Goal: Transaction & Acquisition: Purchase product/service

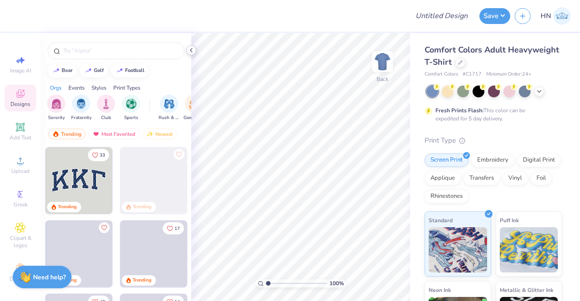
click at [193, 49] on icon at bounding box center [191, 50] width 7 height 7
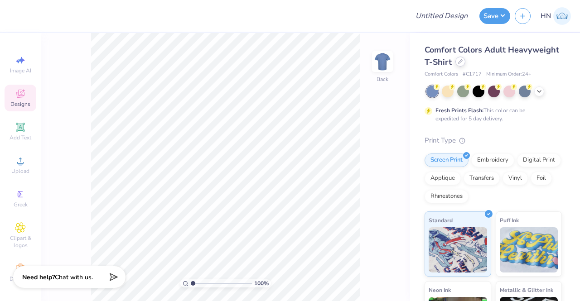
click at [463, 60] on icon at bounding box center [460, 61] width 5 height 5
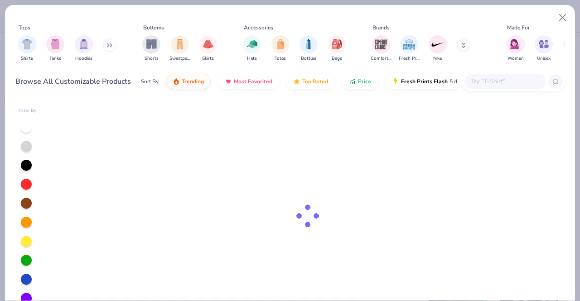
click at [493, 83] on input "text" at bounding box center [505, 81] width 70 height 10
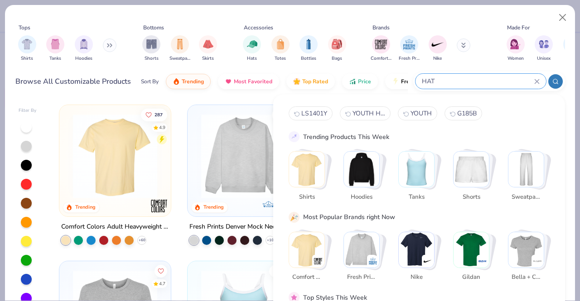
type input "HAT"
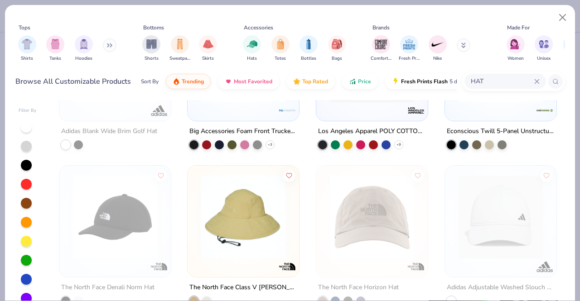
scroll to position [363, 0]
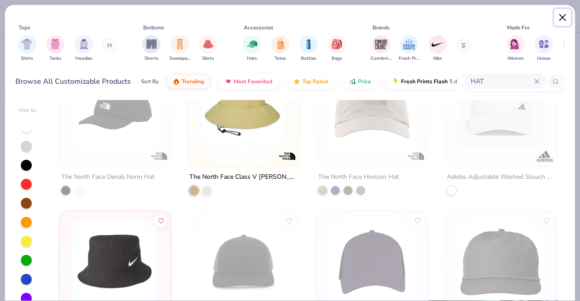
click at [566, 19] on button "Close" at bounding box center [562, 17] width 17 height 17
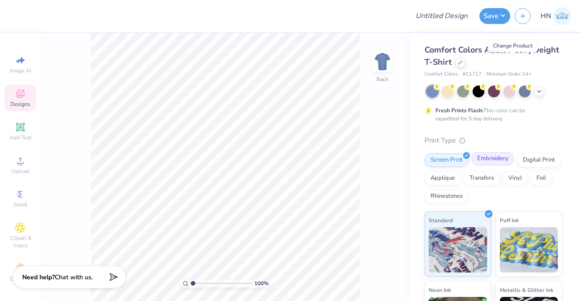
click at [503, 159] on div "Embroidery" at bounding box center [492, 159] width 43 height 14
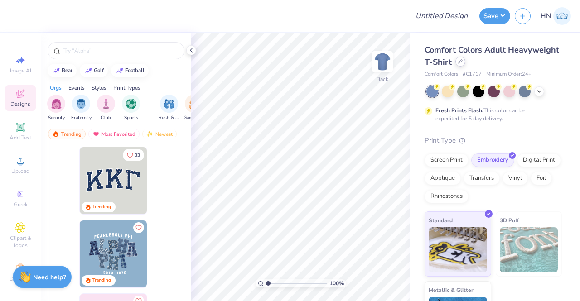
click at [466, 64] on div at bounding box center [461, 62] width 10 height 10
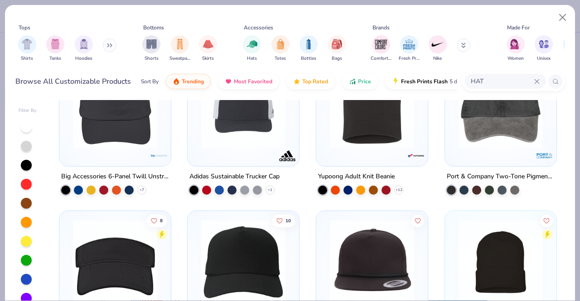
scroll to position [1088, 0]
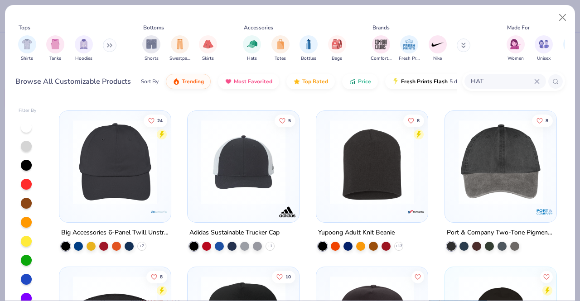
click at [169, 180] on div "13 Econscious Organic Cotton Twill Unstructured Baseball Hat + 11 Carhartt Acry…" at bounding box center [308, 263] width 498 height 2493
click at [126, 181] on img at bounding box center [114, 162] width 93 height 84
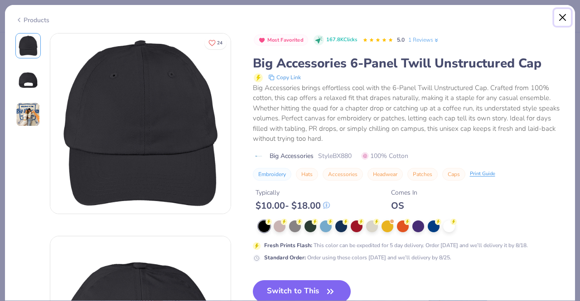
click at [563, 19] on button "Close" at bounding box center [562, 17] width 17 height 17
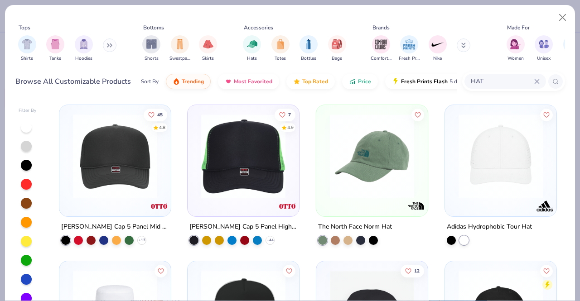
click at [470, 83] on input "HAT" at bounding box center [502, 81] width 64 height 10
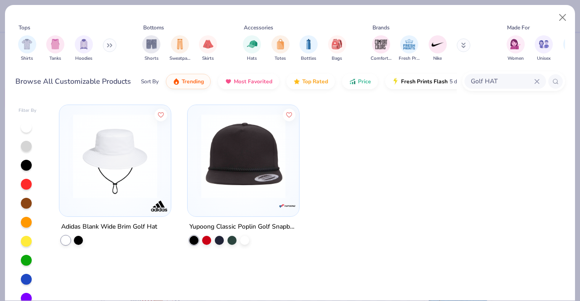
click at [231, 165] on img at bounding box center [243, 156] width 93 height 84
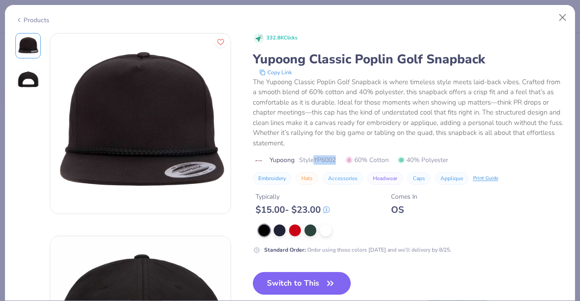
drag, startPoint x: 335, startPoint y: 158, endPoint x: 316, endPoint y: 157, distance: 19.1
click at [316, 157] on div "Yupoong Style YP6002 60% Cotton 40% Polyester" at bounding box center [409, 160] width 312 height 10
copy span "YP6002"
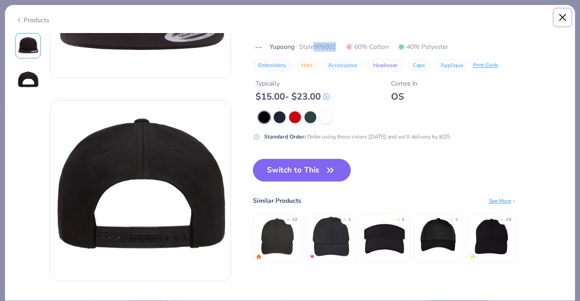
click at [564, 12] on button "Close" at bounding box center [562, 17] width 17 height 17
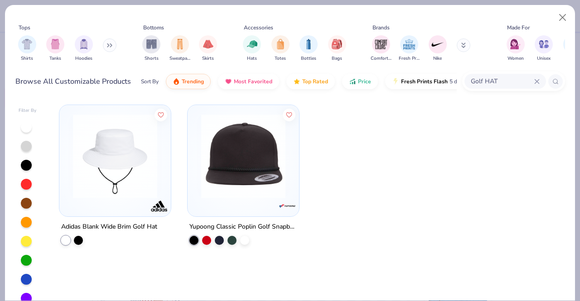
click at [537, 78] on div "Golf HAT" at bounding box center [506, 81] width 82 height 15
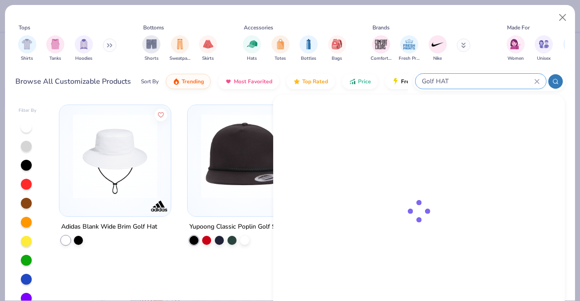
click at [512, 78] on input "Golf HAT" at bounding box center [477, 81] width 113 height 10
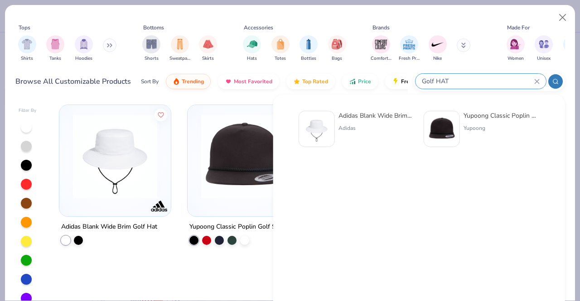
drag, startPoint x: 423, startPoint y: 74, endPoint x: 366, endPoint y: 66, distance: 57.2
click at [366, 66] on div "Tops Shirts Tanks Hoodies Bottoms Shorts Sweatpants Skirts Accessories Hats Tot…" at bounding box center [290, 54] width 550 height 79
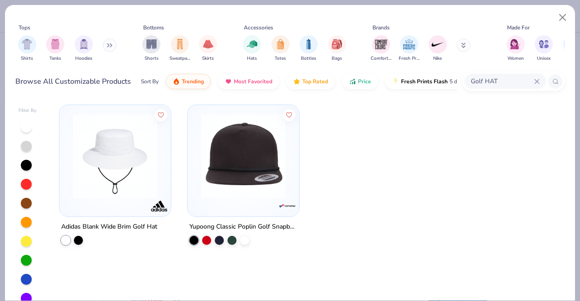
click at [533, 79] on input "Golf HAT" at bounding box center [502, 81] width 64 height 10
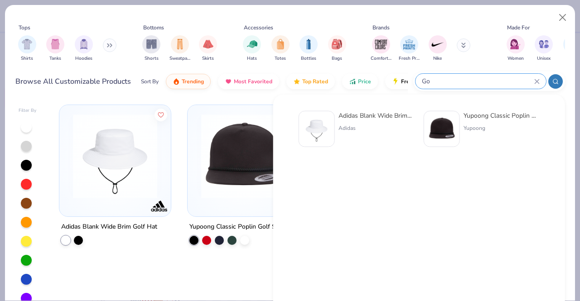
type input "G"
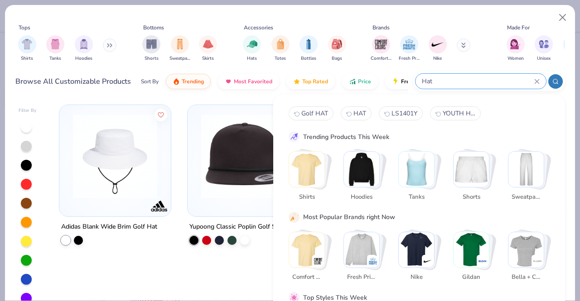
type input "Hat"
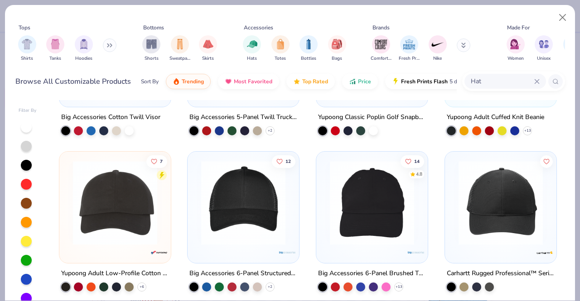
scroll to position [1405, 0]
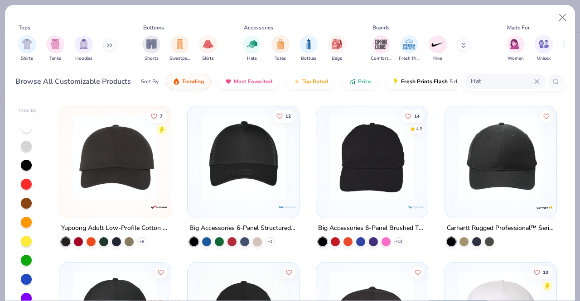
click at [248, 181] on img at bounding box center [243, 158] width 93 height 84
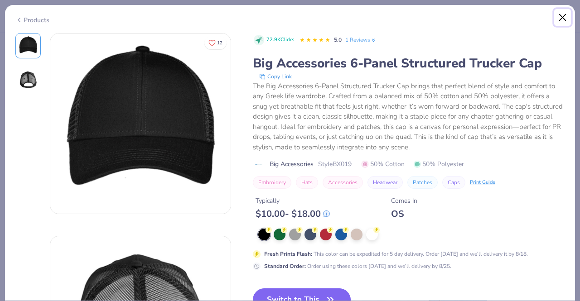
click at [565, 14] on button "Close" at bounding box center [562, 17] width 17 height 17
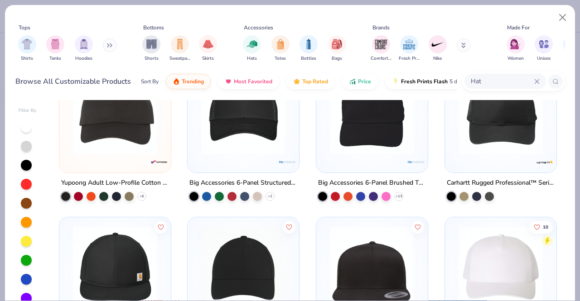
scroll to position [1360, 0]
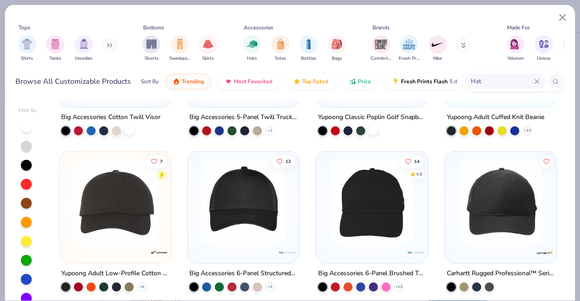
click at [372, 191] on img at bounding box center [371, 203] width 93 height 84
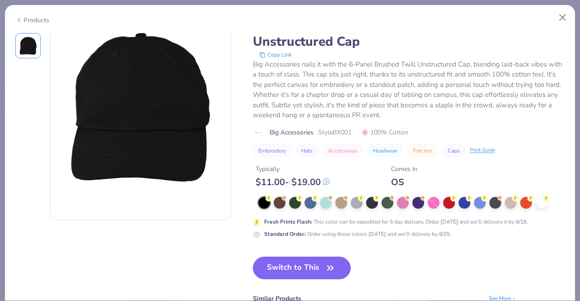
scroll to position [45, 0]
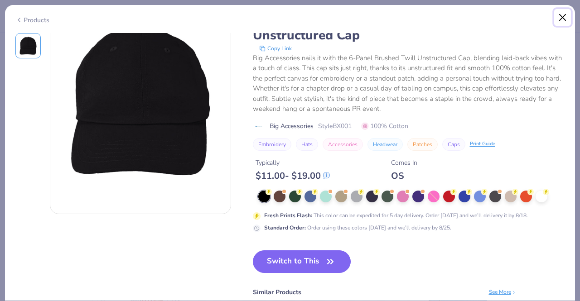
click at [559, 16] on button "Close" at bounding box center [562, 17] width 17 height 17
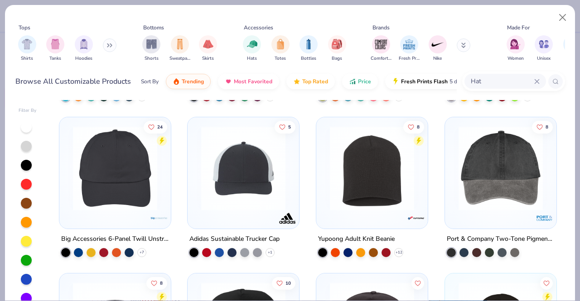
scroll to position [1043, 0]
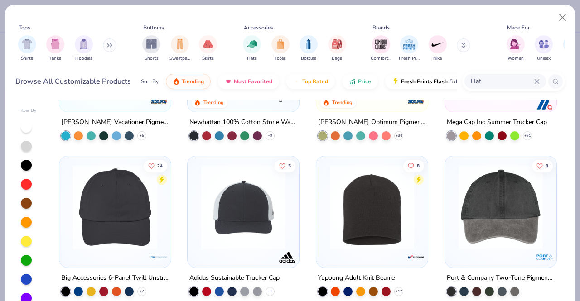
click at [103, 209] on img at bounding box center [114, 207] width 93 height 84
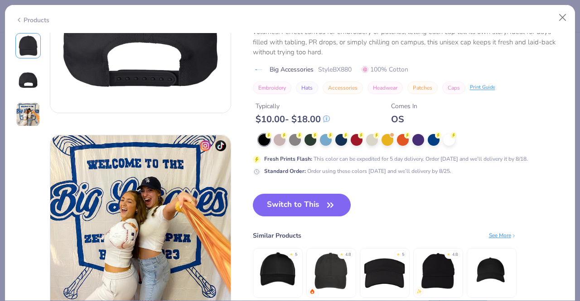
scroll to position [317, 0]
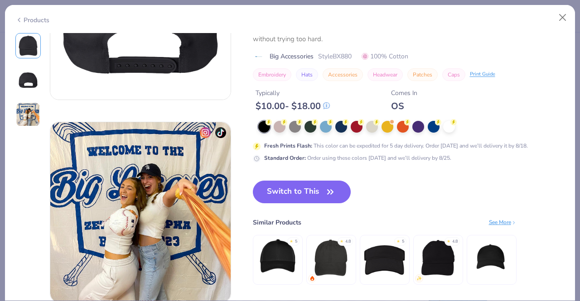
click at [20, 113] on img at bounding box center [28, 114] width 24 height 24
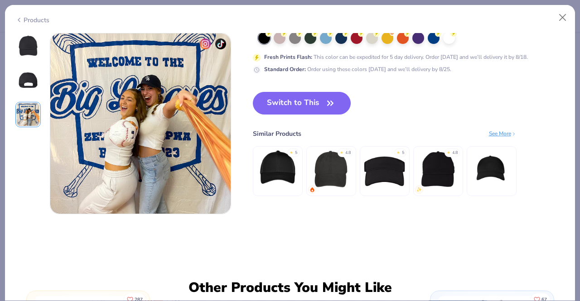
scroll to position [225, 0]
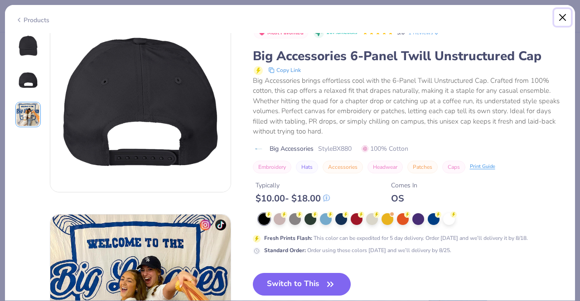
click at [561, 17] on button "Close" at bounding box center [562, 17] width 17 height 17
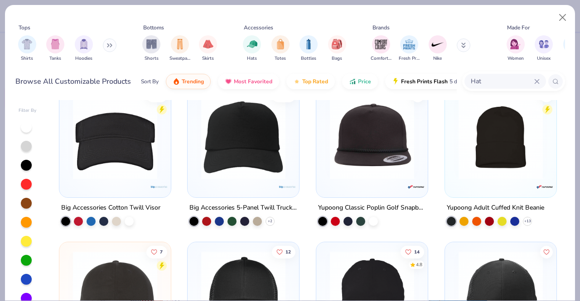
scroll to position [1405, 0]
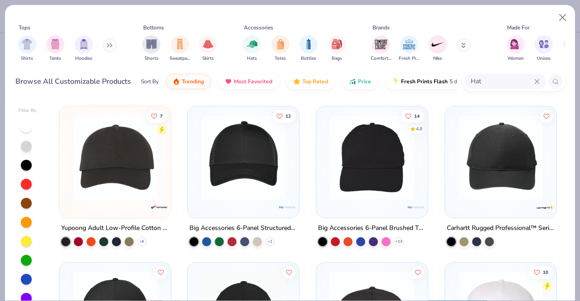
click at [373, 178] on img at bounding box center [371, 158] width 93 height 84
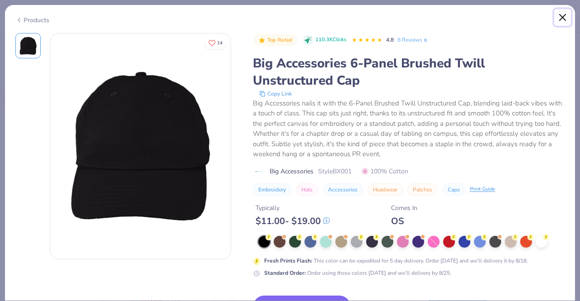
click at [557, 16] on button "Close" at bounding box center [562, 17] width 17 height 17
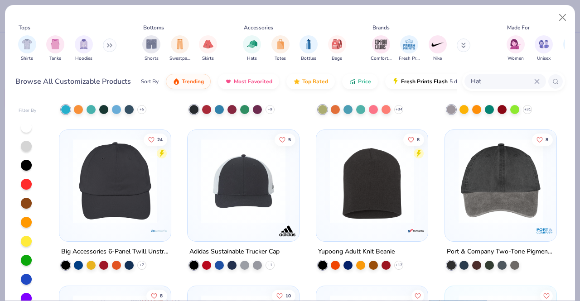
scroll to position [1043, 0]
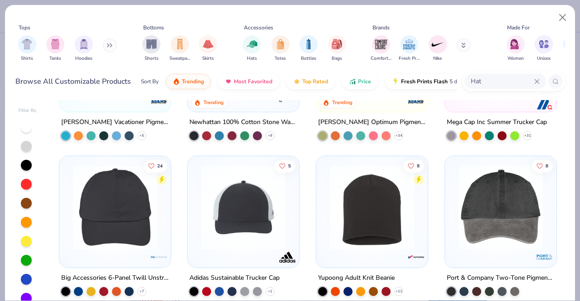
click at [127, 212] on img at bounding box center [114, 207] width 93 height 84
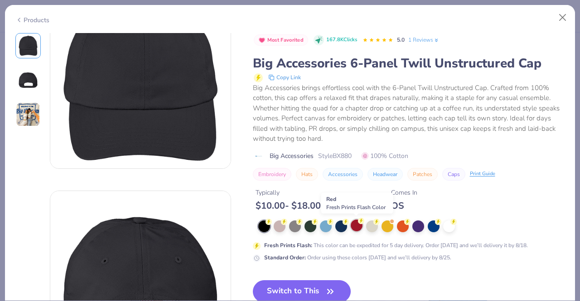
scroll to position [136, 0]
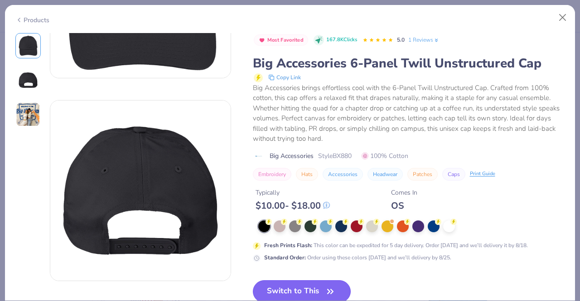
click at [344, 284] on button "Switch to This" at bounding box center [302, 292] width 98 height 23
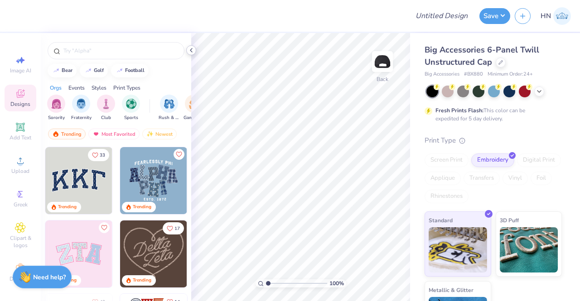
click at [189, 47] on icon at bounding box center [191, 50] width 7 height 7
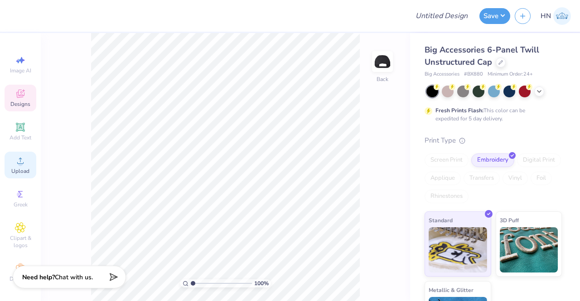
click at [8, 165] on div "Upload" at bounding box center [21, 165] width 32 height 27
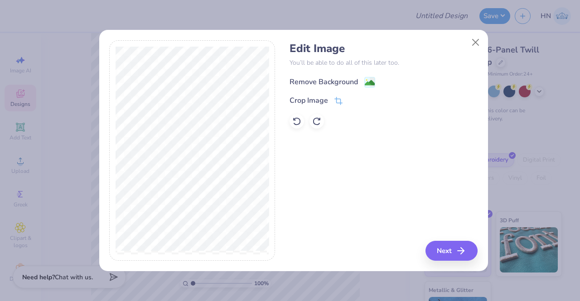
click at [347, 78] on div "Remove Background" at bounding box center [324, 82] width 68 height 11
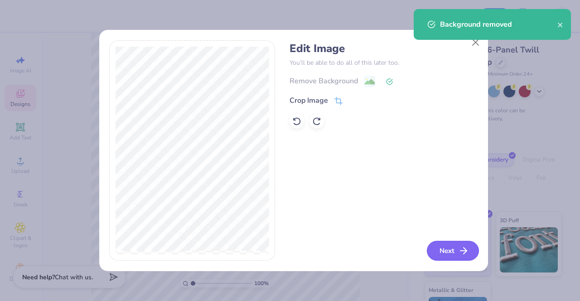
click at [459, 250] on icon "button" at bounding box center [463, 251] width 11 height 11
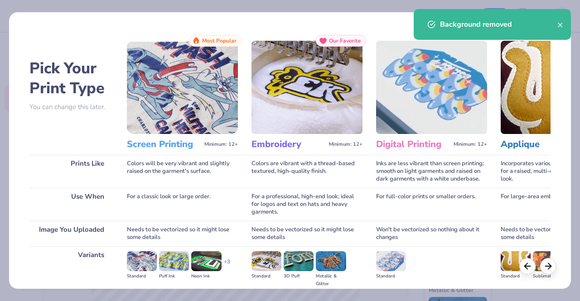
scroll to position [105, 0]
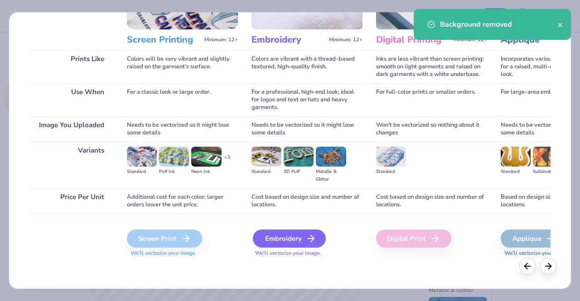
click at [263, 232] on div "Embroidery" at bounding box center [289, 239] width 73 height 18
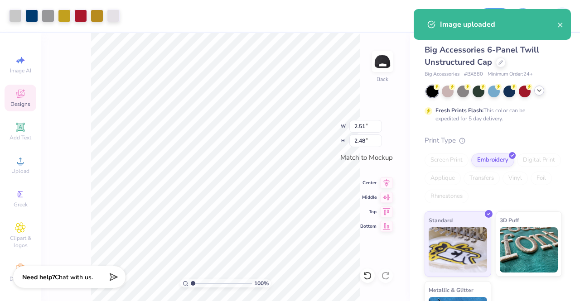
click at [543, 89] on icon at bounding box center [539, 90] width 7 height 7
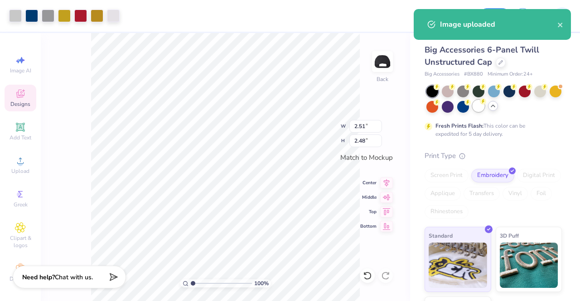
click at [440, 90] on g at bounding box center [437, 87] width 6 height 6
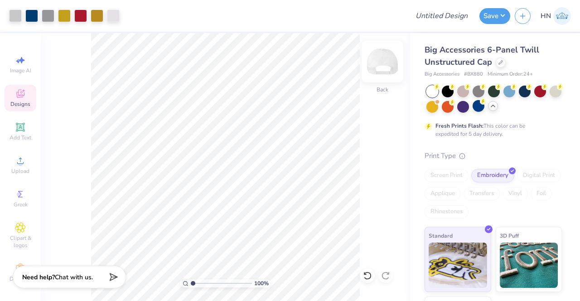
click at [390, 72] on img at bounding box center [382, 62] width 36 height 36
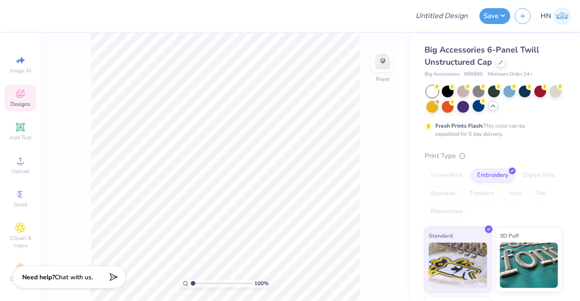
click at [20, 147] on div "Image AI Designs Add Text Upload Greek Clipart & logos Decorate" at bounding box center [21, 168] width 32 height 235
click at [20, 134] on span "Add Text" at bounding box center [21, 137] width 22 height 7
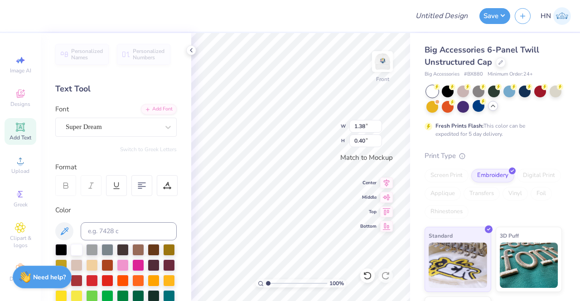
type textarea "T"
type textarea "90"
click at [106, 130] on div "Super Dream" at bounding box center [112, 127] width 95 height 14
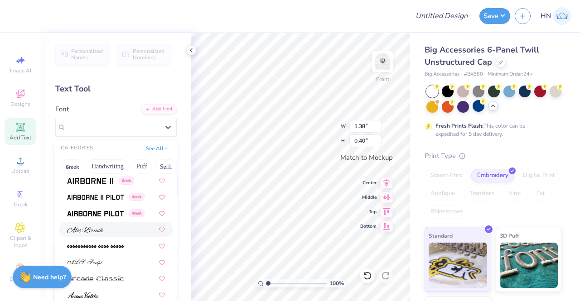
scroll to position [363, 0]
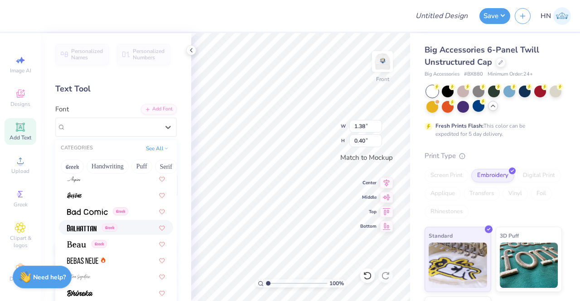
click at [74, 231] on img at bounding box center [81, 228] width 29 height 6
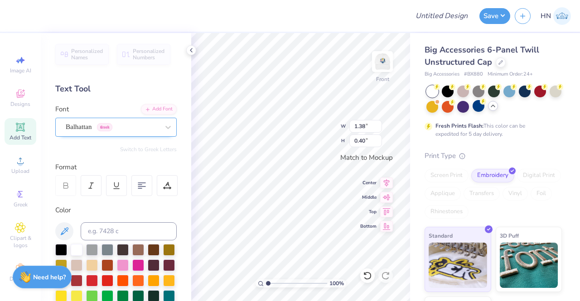
click at [107, 131] on div "Balhattan Greek" at bounding box center [112, 127] width 95 height 14
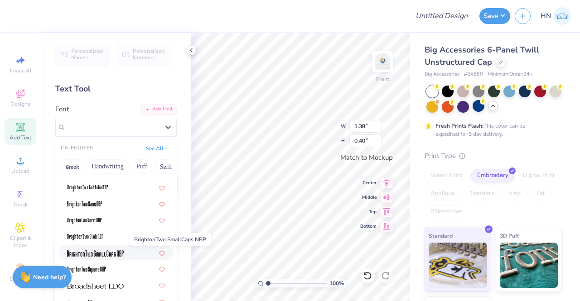
scroll to position [771, 0]
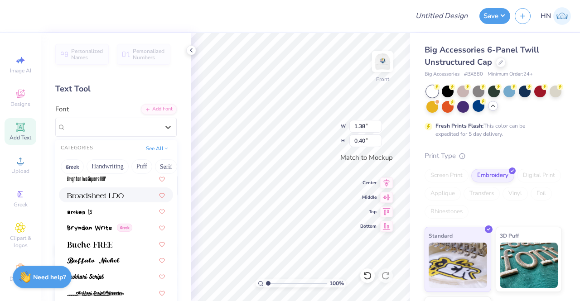
click at [94, 196] on img at bounding box center [95, 196] width 57 height 6
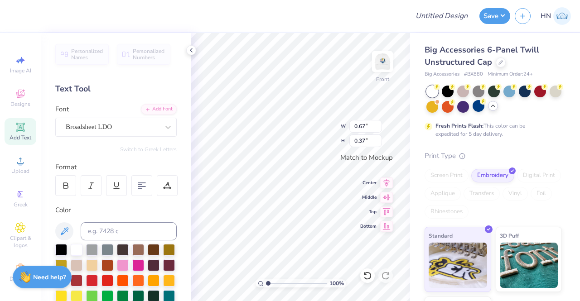
type input "1.39"
type input "0.76"
click at [63, 245] on div at bounding box center [61, 249] width 12 height 12
click at [389, 178] on icon at bounding box center [386, 181] width 13 height 11
click at [66, 115] on div "Font Broadsheet LDO" at bounding box center [115, 120] width 121 height 33
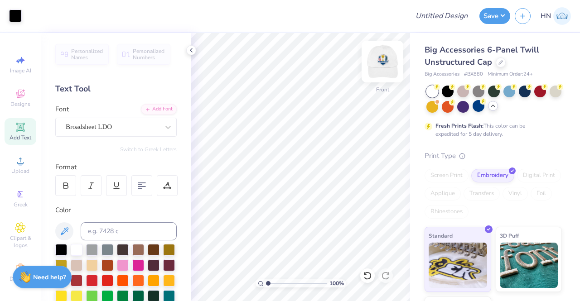
click at [390, 58] on img at bounding box center [382, 62] width 36 height 36
click at [387, 68] on img at bounding box center [382, 62] width 36 height 36
click at [142, 129] on div "Broadsheet LDO" at bounding box center [112, 127] width 95 height 14
type input "new times roman"
drag, startPoint x: 130, startPoint y: 129, endPoint x: 53, endPoint y: 127, distance: 77.5
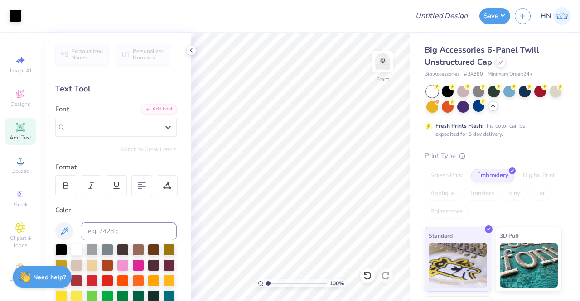
click at [53, 127] on div "Personalized Names Personalized Numbers Text Tool Add Font Font Select is focus…" at bounding box center [116, 167] width 151 height 268
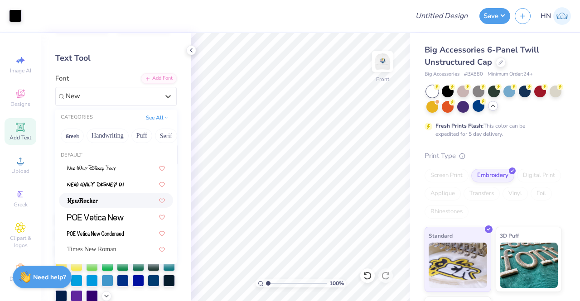
scroll to position [45, 0]
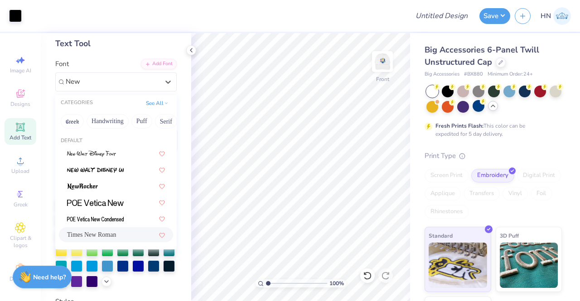
click at [104, 235] on span "Times New Roman" at bounding box center [91, 235] width 49 height 10
type input "New"
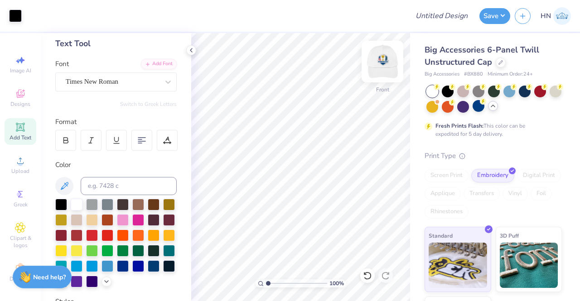
click at [384, 66] on img at bounding box center [382, 62] width 36 height 36
click at [375, 83] on div "Back" at bounding box center [382, 67] width 21 height 32
type input "1.20"
type input "0.89"
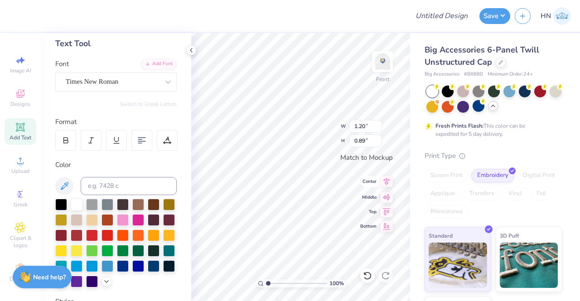
click at [391, 179] on icon at bounding box center [386, 181] width 13 height 11
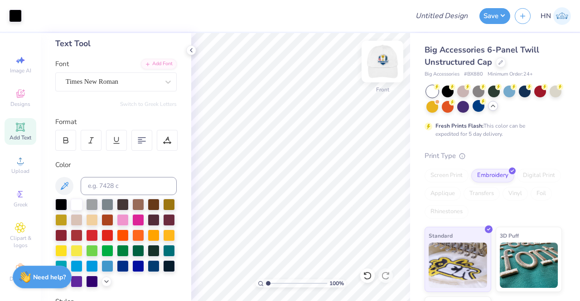
click at [389, 63] on img at bounding box center [382, 62] width 36 height 36
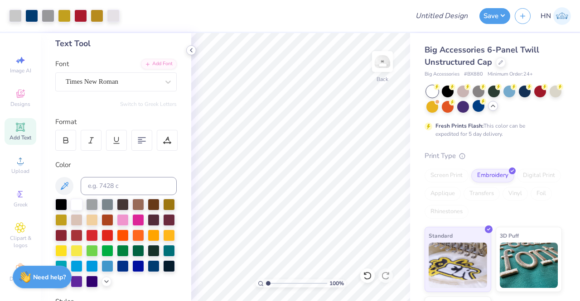
click at [193, 46] on div at bounding box center [191, 50] width 10 height 10
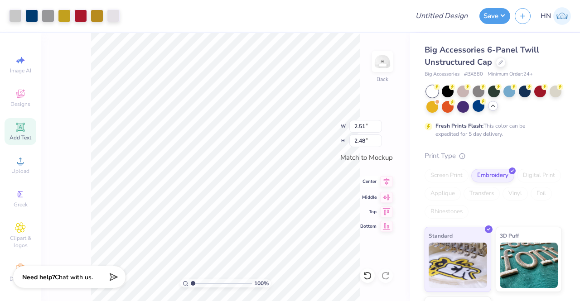
click at [390, 179] on icon at bounding box center [386, 181] width 13 height 11
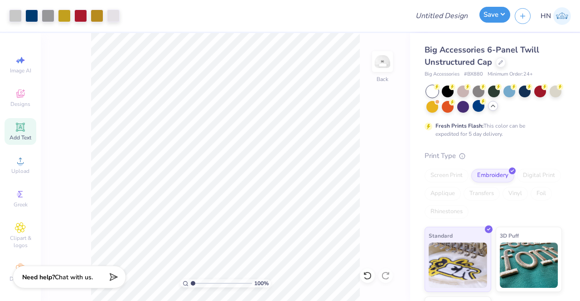
click at [505, 13] on button "Save" at bounding box center [495, 15] width 31 height 16
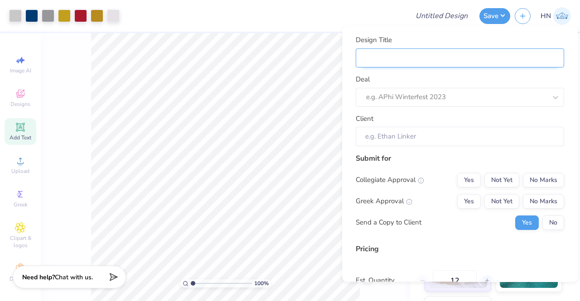
click at [400, 49] on input "Design Title" at bounding box center [460, 58] width 209 height 19
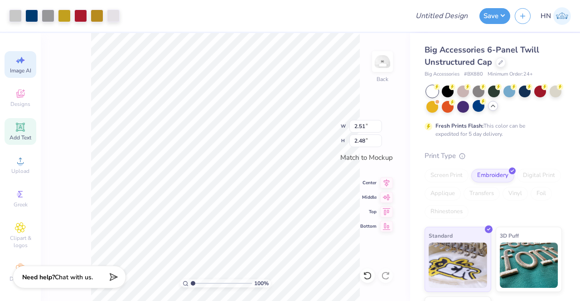
click at [15, 66] on div "Image AI" at bounding box center [21, 64] width 32 height 27
select select "4"
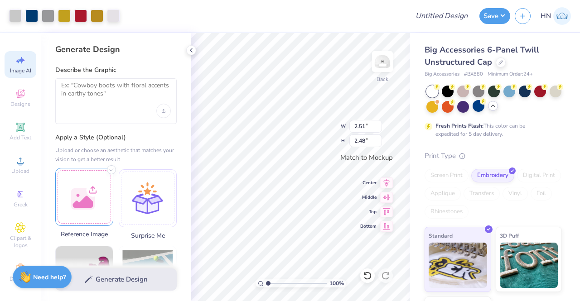
click at [102, 194] on div at bounding box center [84, 197] width 58 height 58
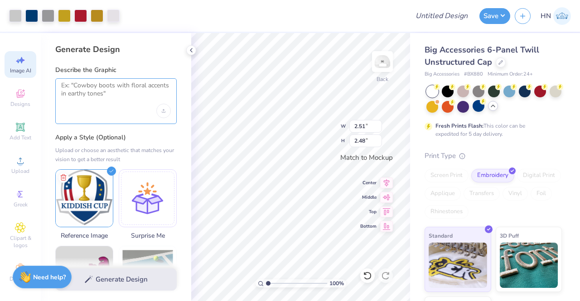
click at [101, 89] on textarea at bounding box center [116, 93] width 110 height 23
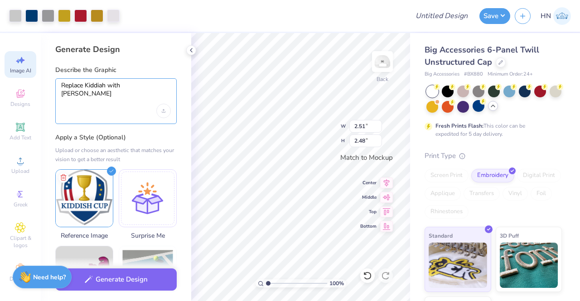
click at [102, 88] on textarea "Replace Kiddiah with Kiddush" at bounding box center [116, 93] width 110 height 23
type textarea "Replace Kiddish with [PERSON_NAME]"
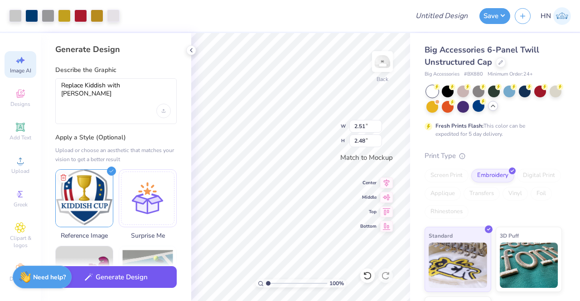
click at [123, 275] on button "Generate Design" at bounding box center [115, 278] width 121 height 22
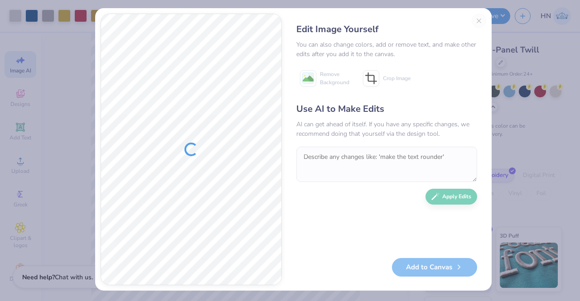
scroll to position [5, 0]
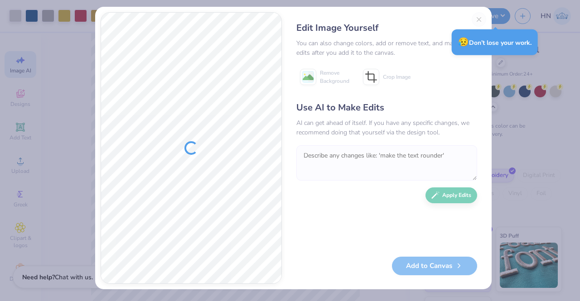
click at [324, 151] on textarea at bounding box center [386, 163] width 181 height 35
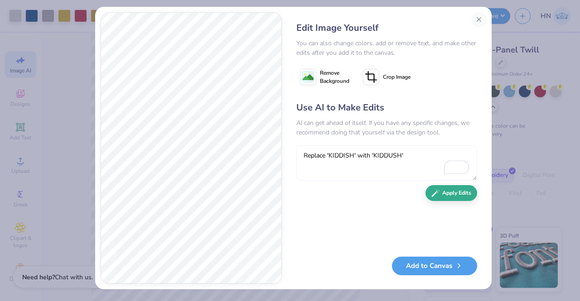
type textarea "Replace 'KIDDISH' with 'KIDDUSH'"
click at [450, 197] on button "Apply Edits" at bounding box center [452, 193] width 52 height 16
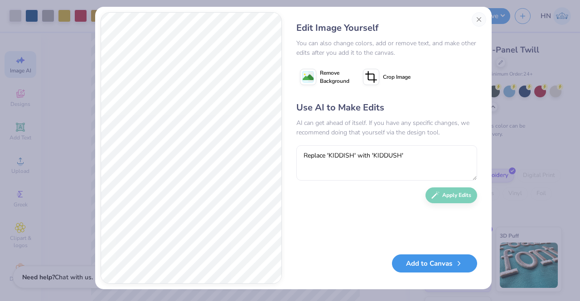
click at [425, 265] on button "Add to Canvas" at bounding box center [434, 264] width 85 height 19
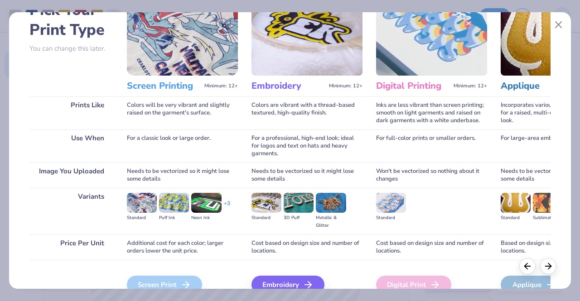
scroll to position [105, 0]
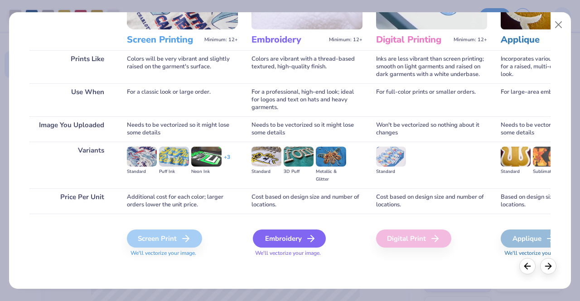
click at [310, 239] on icon at bounding box center [311, 238] width 11 height 11
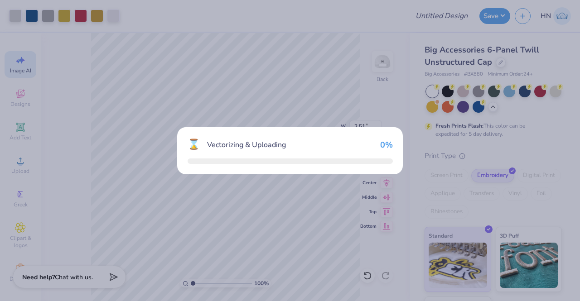
select select "4"
